Goal: Task Accomplishment & Management: Complete application form

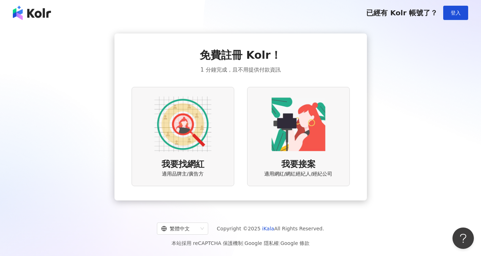
click at [208, 136] on img at bounding box center [182, 124] width 57 height 57
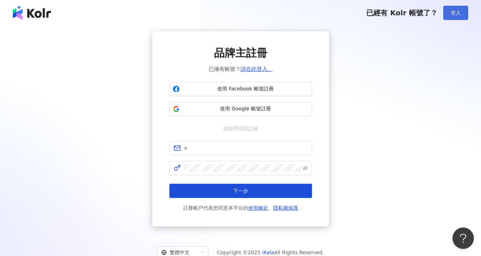
click at [459, 13] on span "登入" at bounding box center [456, 13] width 10 height 6
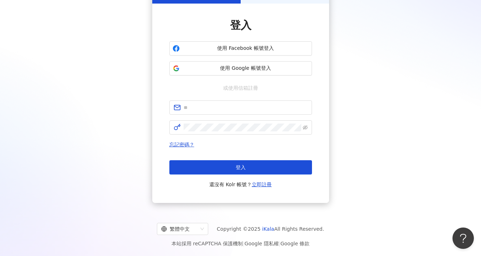
scroll to position [49, 0]
click at [228, 112] on span at bounding box center [240, 107] width 143 height 14
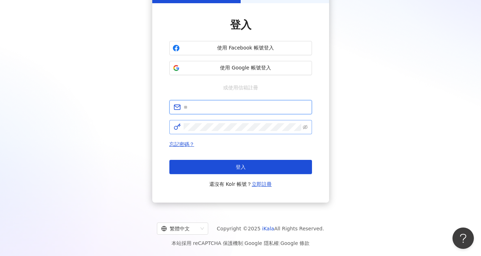
paste input "**********"
drag, startPoint x: 202, startPoint y: 107, endPoint x: 168, endPoint y: 107, distance: 34.6
click at [168, 107] on div "**********" at bounding box center [240, 103] width 177 height 200
type input "**********"
click at [169, 160] on button "登入" at bounding box center [240, 167] width 143 height 14
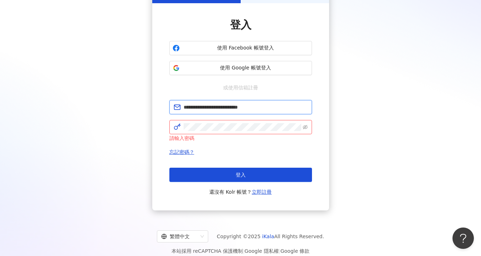
scroll to position [25, 0]
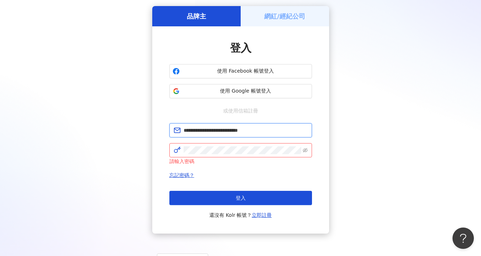
drag, startPoint x: 271, startPoint y: 129, endPoint x: 149, endPoint y: 128, distance: 121.3
click at [149, 128] on div "**********" at bounding box center [241, 120] width 464 height 228
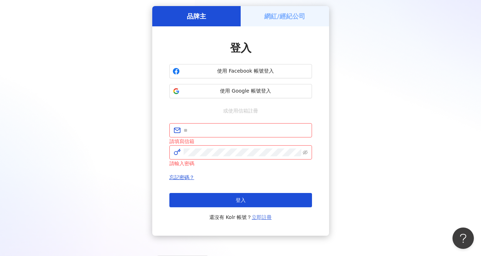
click at [257, 219] on link "立即註冊" at bounding box center [262, 218] width 20 height 6
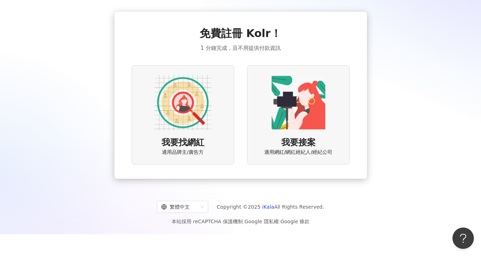
scroll to position [32, 0]
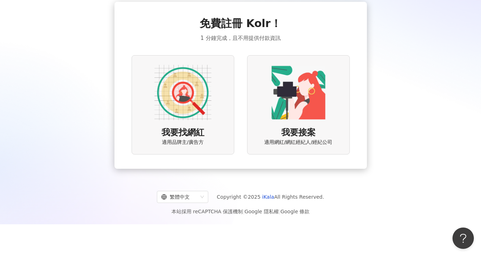
click at [200, 131] on span "我要找網紅" at bounding box center [183, 133] width 43 height 12
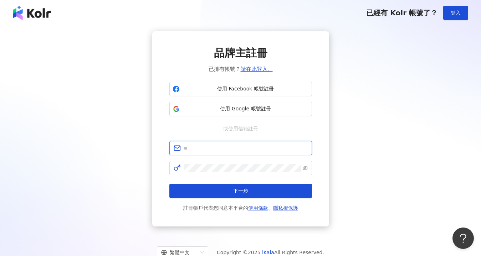
click at [239, 145] on input "text" at bounding box center [246, 148] width 124 height 8
paste input "**********"
type input "**********"
click at [169, 184] on button "下一步" at bounding box center [240, 191] width 143 height 14
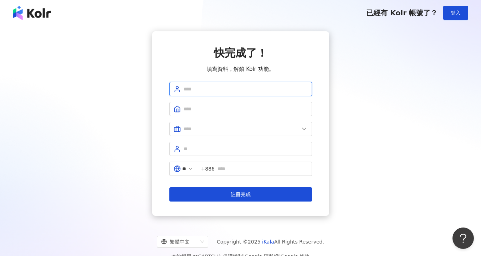
click at [213, 90] on input "text" at bounding box center [246, 89] width 124 height 8
drag, startPoint x: 226, startPoint y: 90, endPoint x: 170, endPoint y: 87, distance: 56.1
click at [170, 87] on span "**********" at bounding box center [240, 89] width 143 height 14
type input "**********"
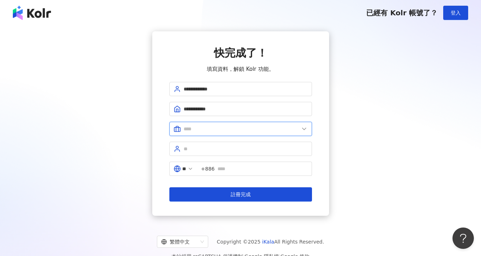
click at [236, 131] on input "text" at bounding box center [242, 129] width 116 height 8
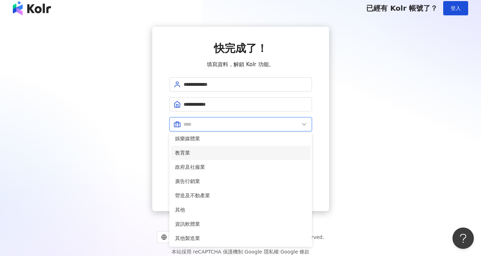
scroll to position [5, 0]
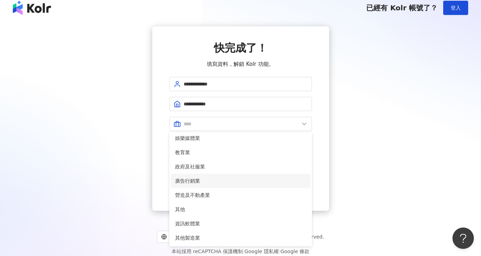
click at [198, 182] on span "廣告行銷業" at bounding box center [240, 181] width 131 height 8
type input "*****"
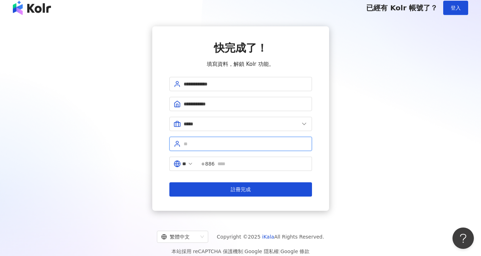
click at [201, 146] on input "text" at bounding box center [246, 144] width 124 height 8
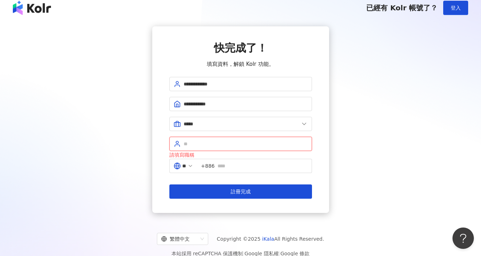
paste input "**********"
type input "**********"
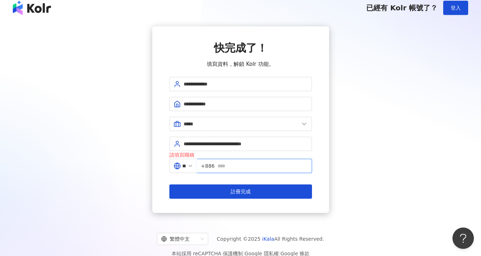
click at [230, 167] on input "text" at bounding box center [263, 166] width 90 height 8
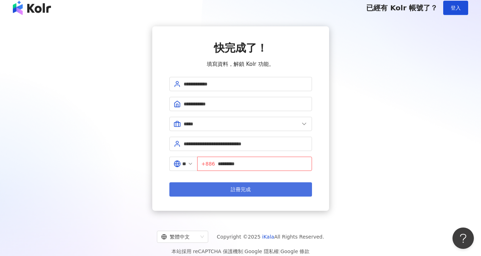
click at [262, 189] on button "註冊完成" at bounding box center [240, 190] width 143 height 14
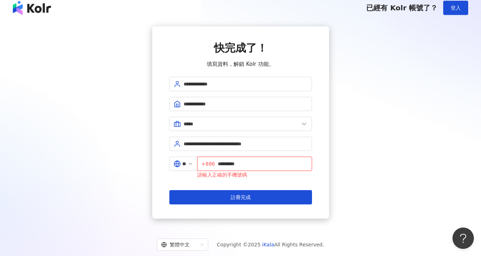
click at [223, 164] on input "*********" at bounding box center [263, 164] width 90 height 8
type input "**********"
click at [169, 190] on button "註冊完成" at bounding box center [240, 197] width 143 height 14
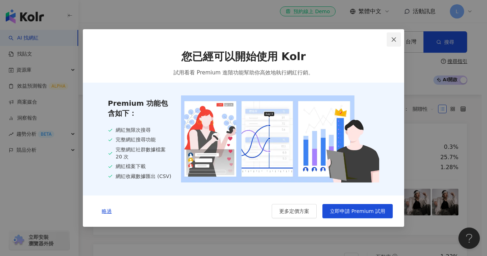
click at [396, 40] on span "Close" at bounding box center [393, 40] width 14 height 6
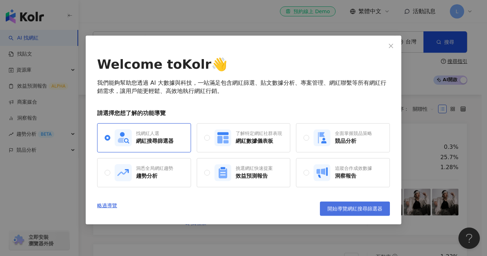
click at [382, 211] on span "開始導覽網紅搜尋篩選器" at bounding box center [354, 209] width 55 height 6
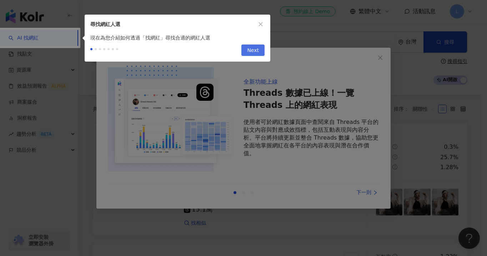
click at [251, 51] on span "Next" at bounding box center [253, 50] width 12 height 11
type input "*********"
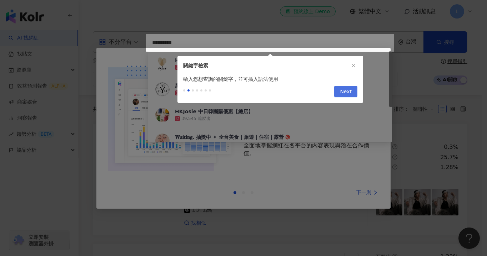
click at [350, 93] on span "Next" at bounding box center [346, 91] width 12 height 11
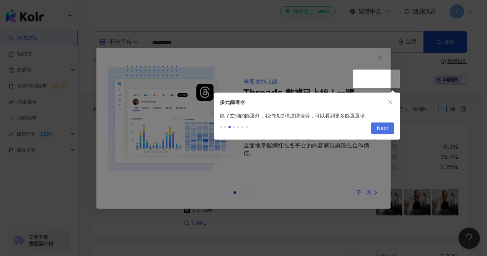
click at [382, 126] on span "Next" at bounding box center [382, 128] width 12 height 11
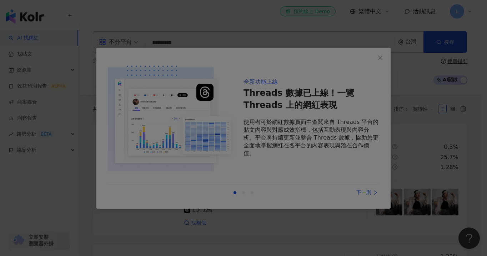
click at [376, 56] on div at bounding box center [243, 128] width 487 height 256
click at [255, 142] on div at bounding box center [243, 128] width 487 height 256
click at [371, 68] on div at bounding box center [243, 128] width 487 height 256
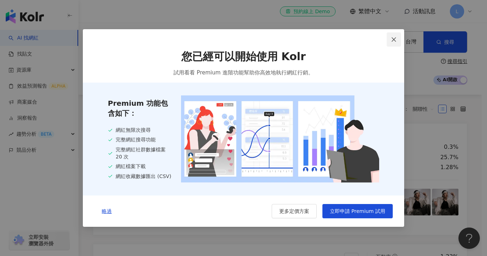
click at [392, 41] on icon "close" at bounding box center [394, 40] width 6 height 6
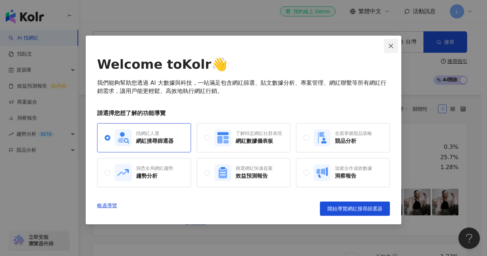
click at [385, 46] on span "Close" at bounding box center [390, 46] width 14 height 6
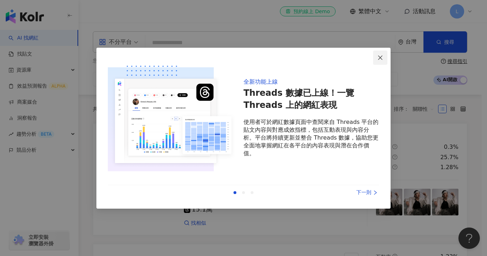
click at [386, 56] on span "Close" at bounding box center [380, 58] width 14 height 6
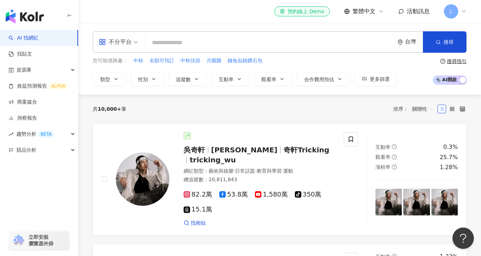
click at [459, 16] on div "L" at bounding box center [455, 11] width 23 height 14
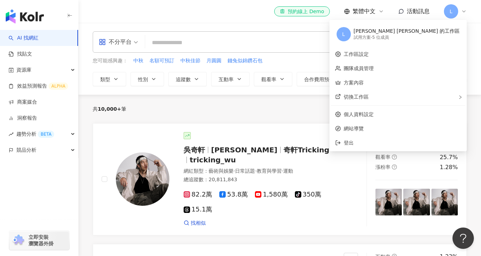
click at [458, 15] on div "L" at bounding box center [455, 11] width 23 height 14
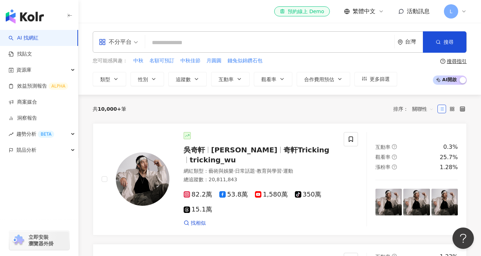
click at [252, 51] on div "不分平台 台灣 搜尋" at bounding box center [280, 41] width 374 height 21
click at [251, 46] on input "search" at bounding box center [270, 43] width 244 height 14
click at [184, 45] on input "search" at bounding box center [270, 43] width 244 height 14
click at [214, 44] on input "search" at bounding box center [270, 43] width 244 height 14
click at [127, 38] on div "不分平台" at bounding box center [115, 41] width 33 height 11
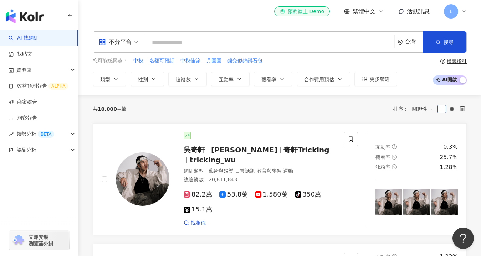
click at [184, 45] on input "search" at bounding box center [270, 43] width 244 height 14
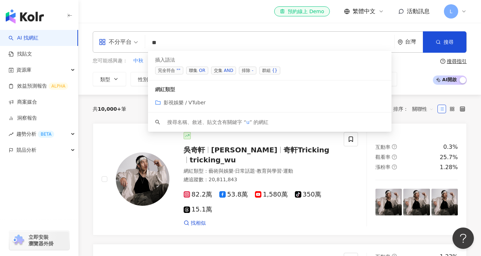
type input "*"
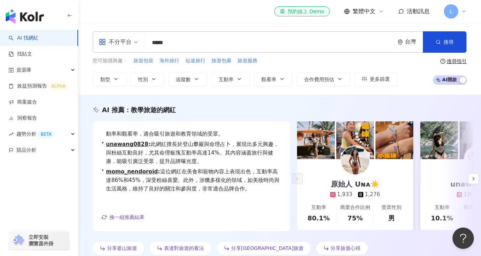
drag, startPoint x: 184, startPoint y: 41, endPoint x: 126, endPoint y: 34, distance: 58.2
click at [126, 34] on div "不分平台 旅遊/3c ***** 台灣 搜尋 2246b22f-1fa5-4b74-a3b4-5436c70738d2 周伯謙 PAUL 142,292 追蹤…" at bounding box center [280, 41] width 374 height 21
type input "**"
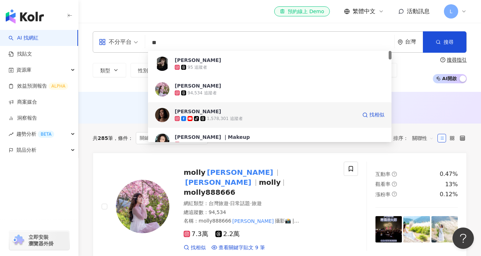
click at [183, 108] on div "[PERSON_NAME]" at bounding box center [198, 111] width 46 height 7
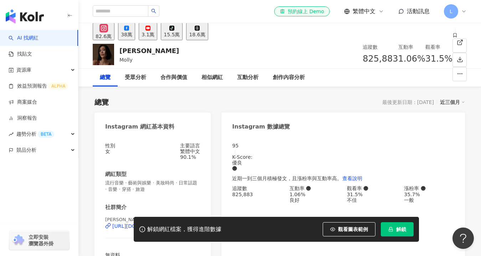
click at [465, 10] on icon at bounding box center [464, 12] width 6 height 6
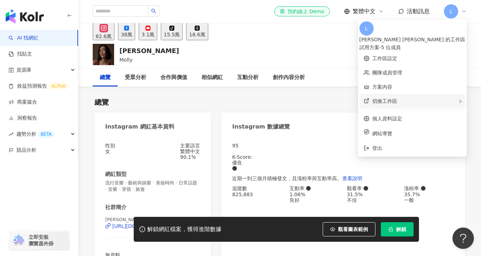
click at [441, 95] on div "切換工作區" at bounding box center [413, 101] width 106 height 14
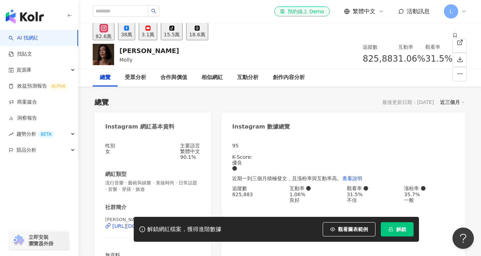
click at [376, 117] on div "Instagram 數據總覽" at bounding box center [343, 124] width 244 height 23
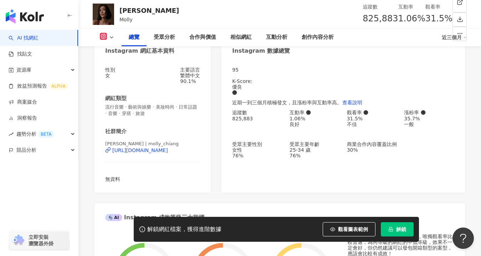
scroll to position [53, 0]
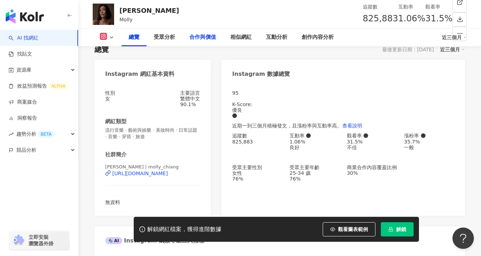
click at [212, 35] on div "合作與價值" at bounding box center [202, 37] width 27 height 9
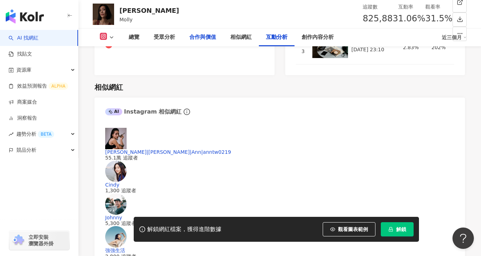
scroll to position [1401, 0]
click at [152, 41] on div "受眾分析" at bounding box center [165, 38] width 36 height 18
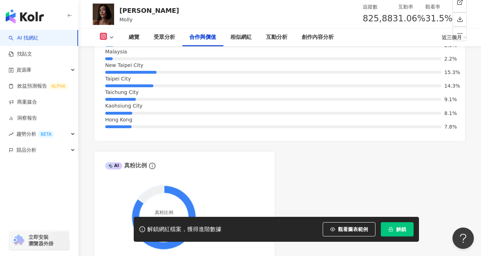
scroll to position [996, 0]
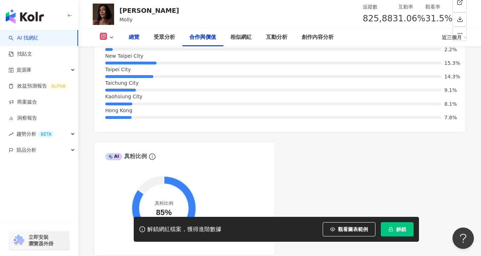
click at [133, 39] on div "總覽" at bounding box center [134, 37] width 11 height 9
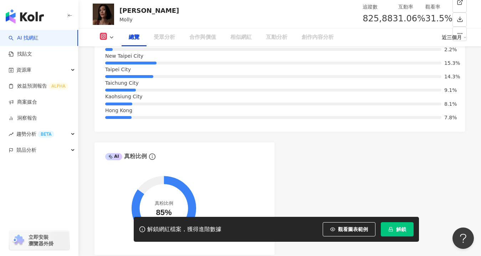
scroll to position [44, 0]
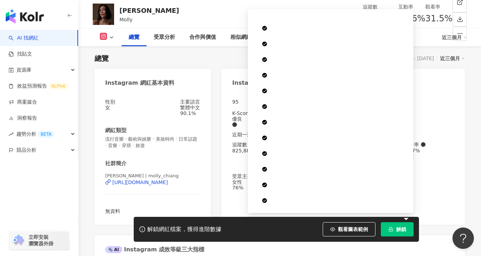
click at [394, 228] on button "解鎖" at bounding box center [397, 230] width 33 height 14
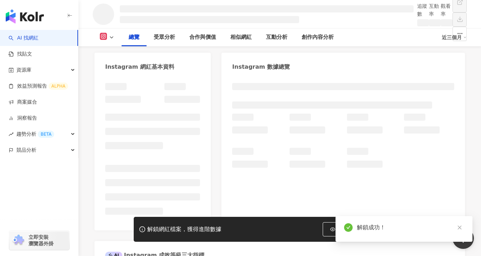
scroll to position [60, 0]
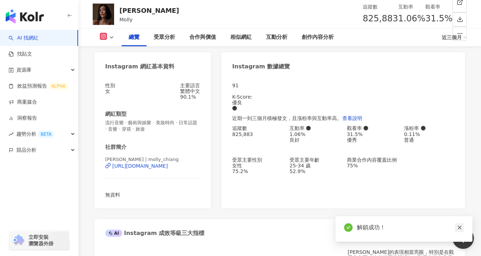
scroll to position [44, 0]
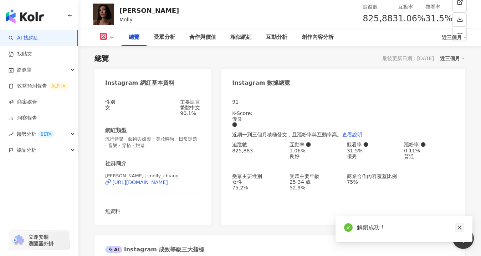
click at [458, 231] on link at bounding box center [459, 228] width 9 height 9
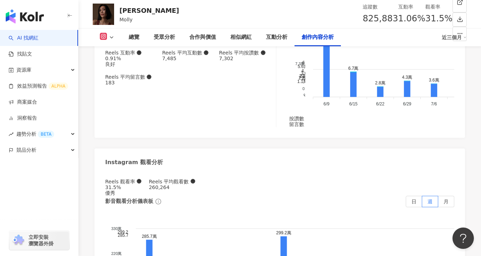
scroll to position [2244, 0]
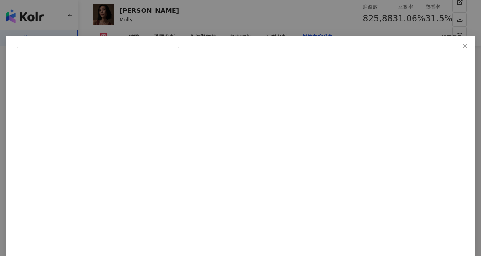
scroll to position [63, 0]
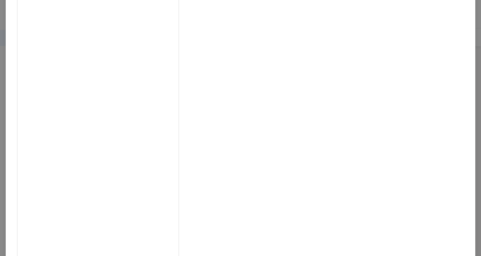
click at [436, 75] on div "莫莉 2025/8/31 The new designs from @theofficialpandora are on a whole new level …" at bounding box center [240, 128] width 481 height 256
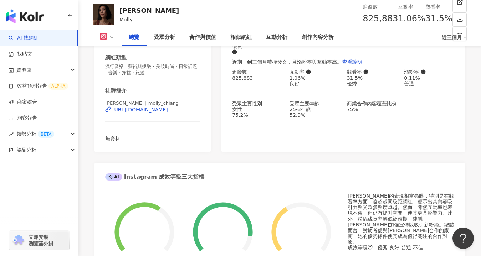
scroll to position [0, 0]
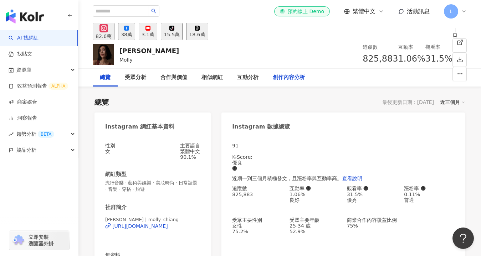
click at [274, 77] on div "創作內容分析" at bounding box center [289, 77] width 32 height 9
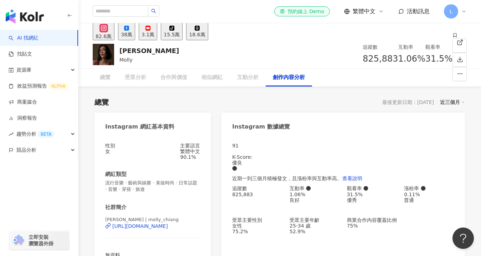
scroll to position [2059, 0]
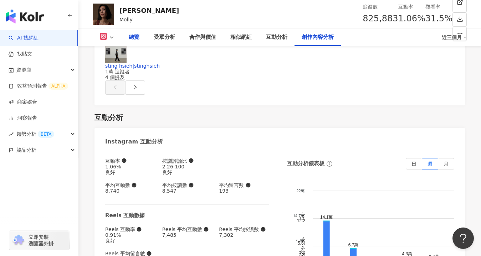
click at [134, 35] on div "總覽" at bounding box center [134, 37] width 11 height 9
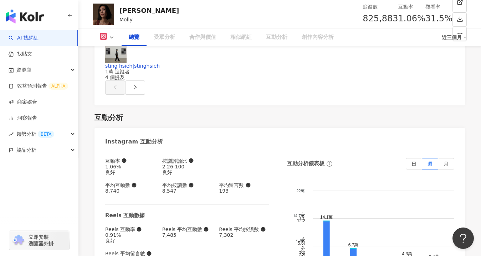
scroll to position [44, 0]
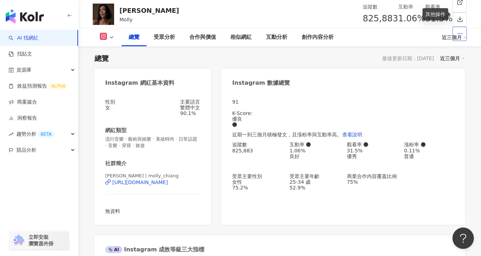
click at [458, 30] on icon "button" at bounding box center [460, 33] width 6 height 6
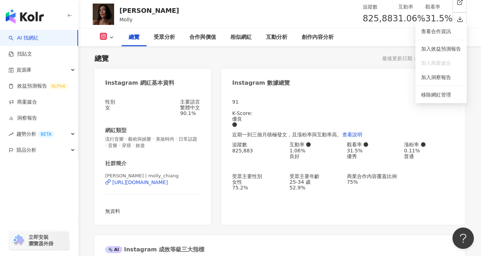
click at [22, 17] on img "button" at bounding box center [25, 16] width 38 height 14
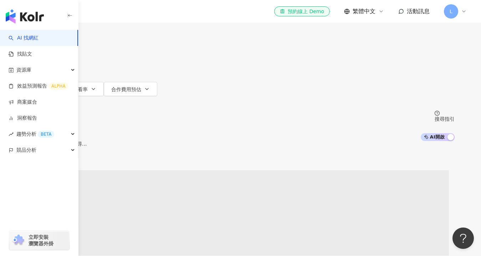
click at [131, 14] on input "search" at bounding box center [102, 7] width 58 height 14
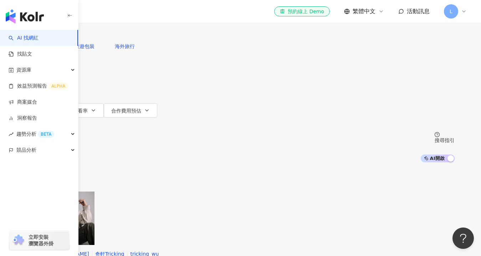
click at [131, 14] on input "search" at bounding box center [102, 7] width 58 height 14
type input "*"
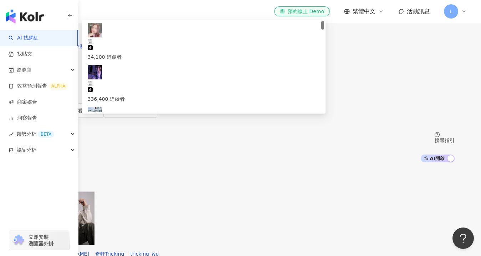
type input "**"
click at [205, 122] on span "壹加壹" at bounding box center [204, 126] width 232 height 8
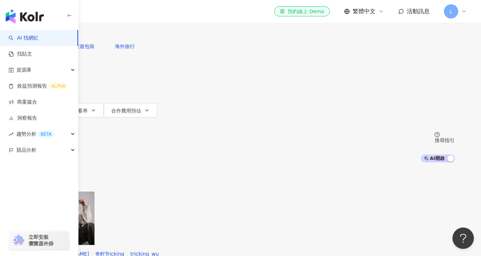
click at [131, 14] on input "search" at bounding box center [102, 7] width 58 height 14
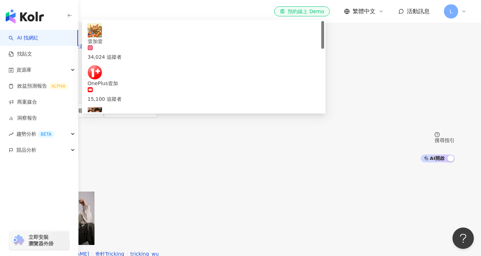
type input "******"
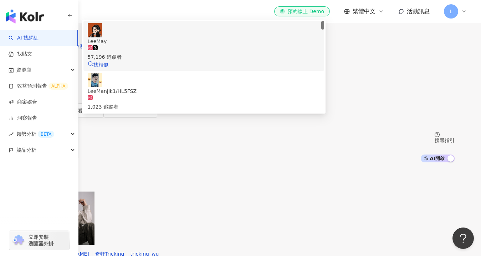
click at [208, 45] on span "LeeMay" at bounding box center [204, 41] width 232 height 8
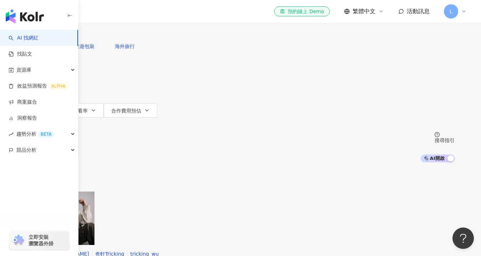
click at [131, 14] on input "search" at bounding box center [102, 7] width 58 height 14
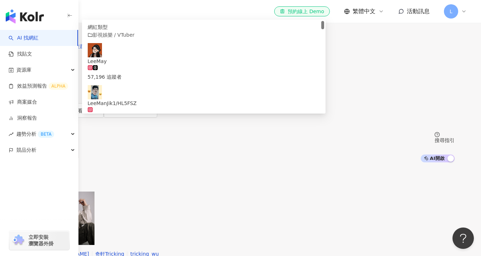
type input "*****"
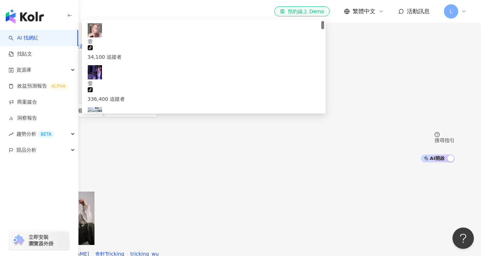
type input "**"
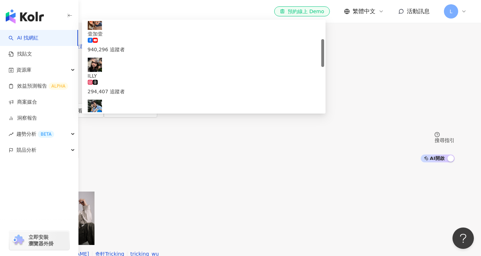
scroll to position [59, 0]
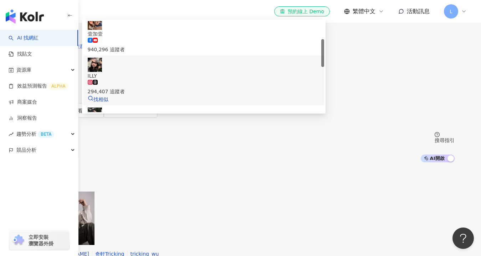
click at [223, 85] on div "294,407 追蹤者" at bounding box center [204, 88] width 232 height 16
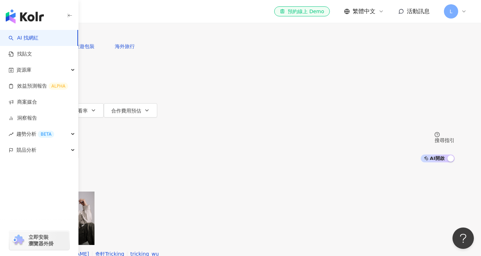
click at [131, 14] on input "search" at bounding box center [102, 7] width 58 height 14
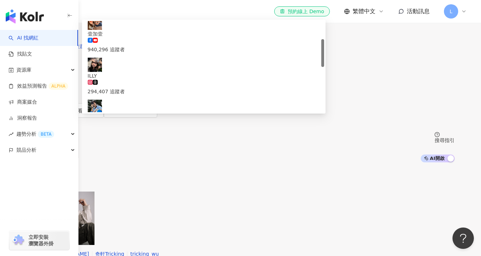
type input "**"
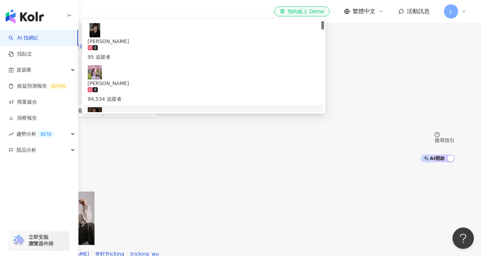
click at [236, 122] on span "莫莉" at bounding box center [204, 126] width 232 height 8
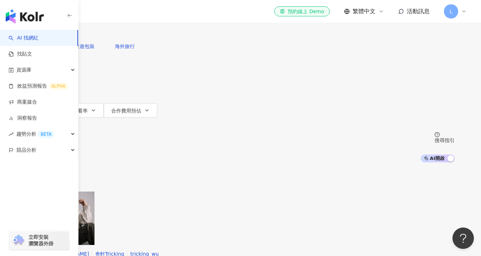
click at [131, 14] on input "search" at bounding box center [102, 7] width 58 height 14
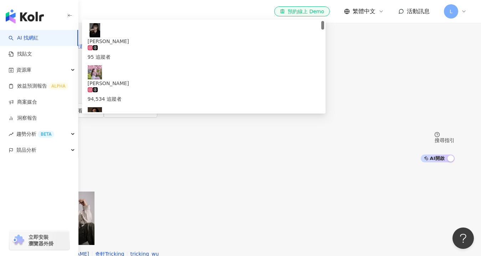
type input "*"
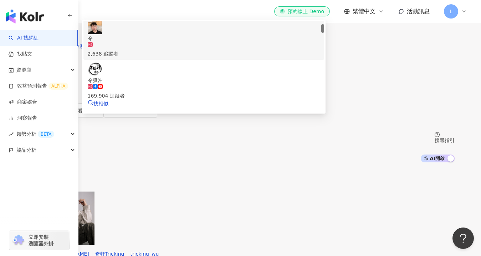
scroll to position [34, 0]
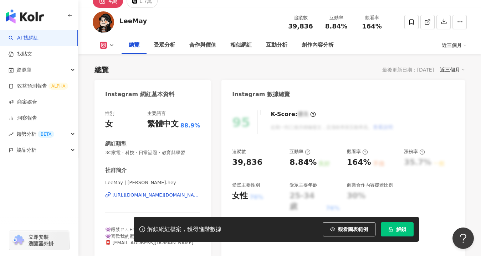
scroll to position [33, 0]
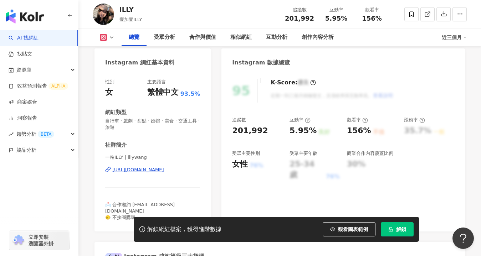
scroll to position [76, 0]
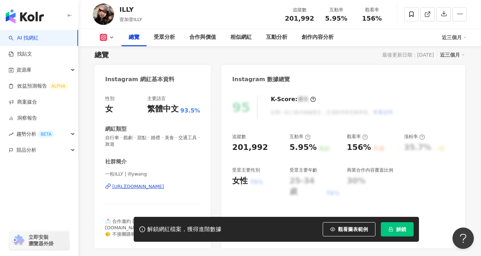
scroll to position [48, 0]
click at [311, 184] on div "25-34 歲" at bounding box center [307, 186] width 35 height 22
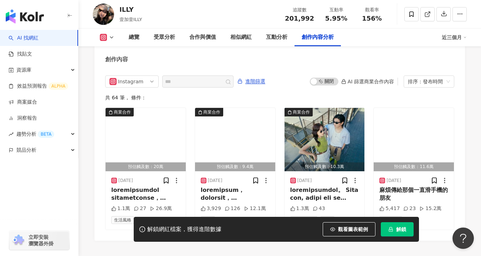
scroll to position [2223, 0]
